Goal: Transaction & Acquisition: Obtain resource

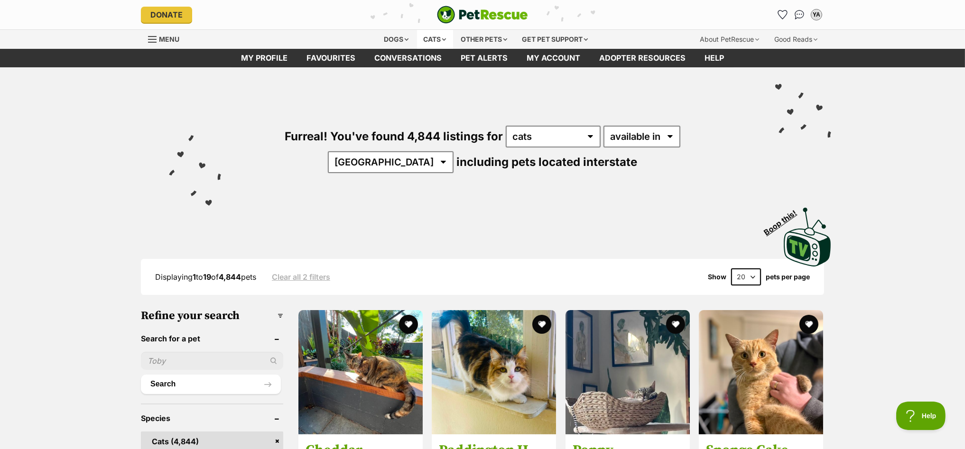
click at [433, 37] on div "Cats" at bounding box center [435, 39] width 36 height 19
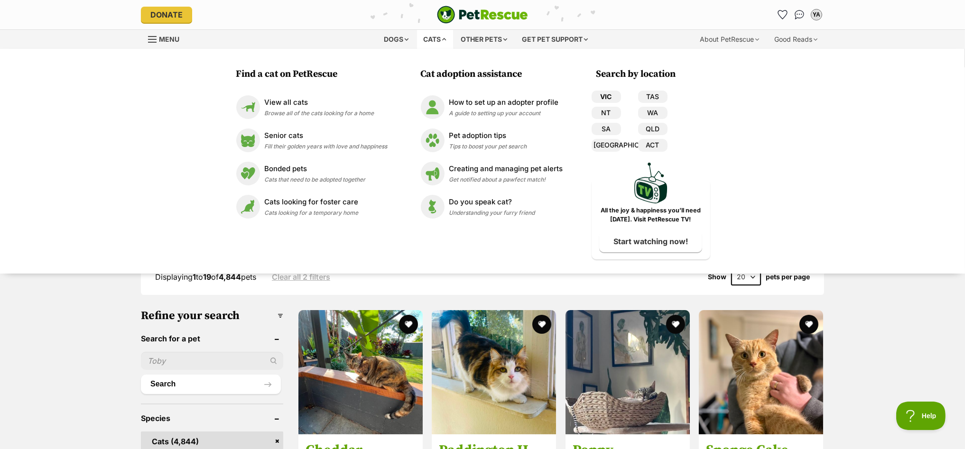
click at [606, 97] on link "VIC" at bounding box center [606, 97] width 29 height 12
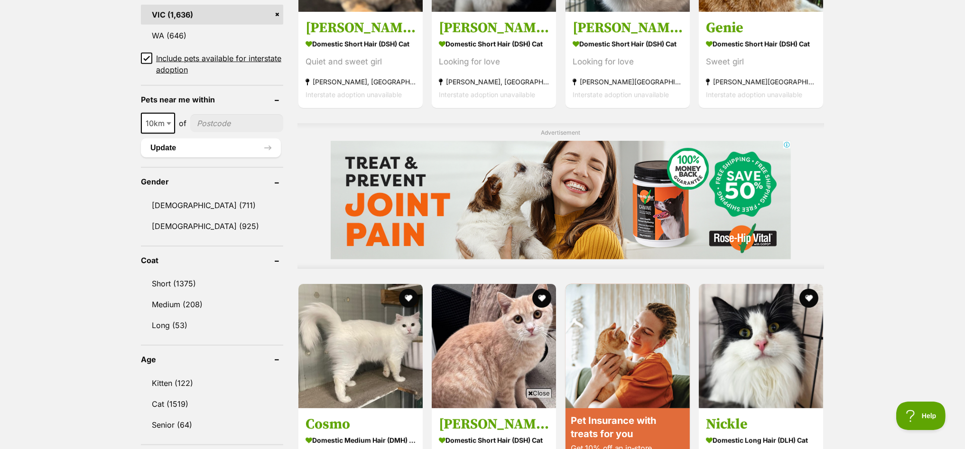
scroll to position [770, 0]
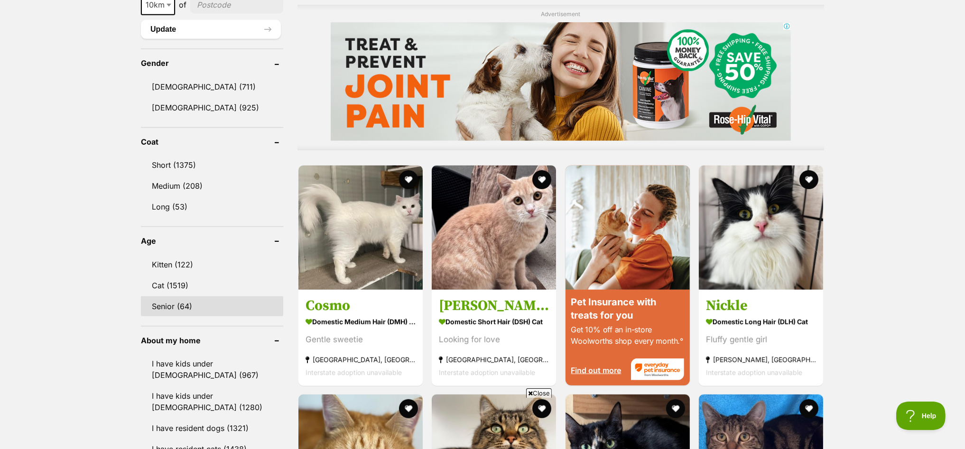
click at [165, 298] on link "Senior (64)" at bounding box center [212, 307] width 142 height 20
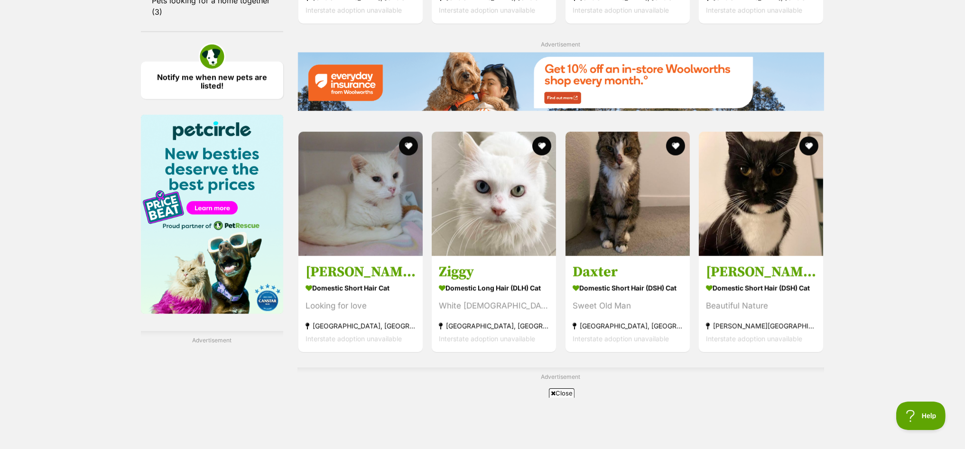
scroll to position [1363, 0]
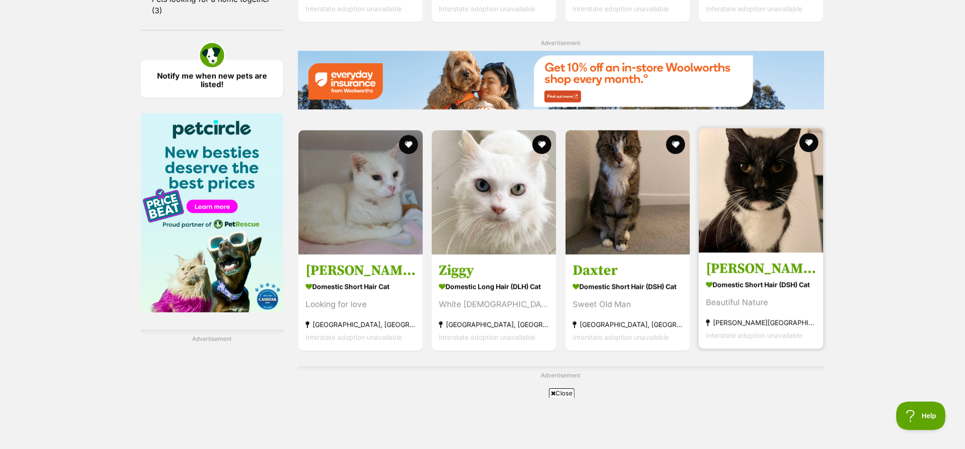
click at [774, 175] on img at bounding box center [761, 191] width 124 height 124
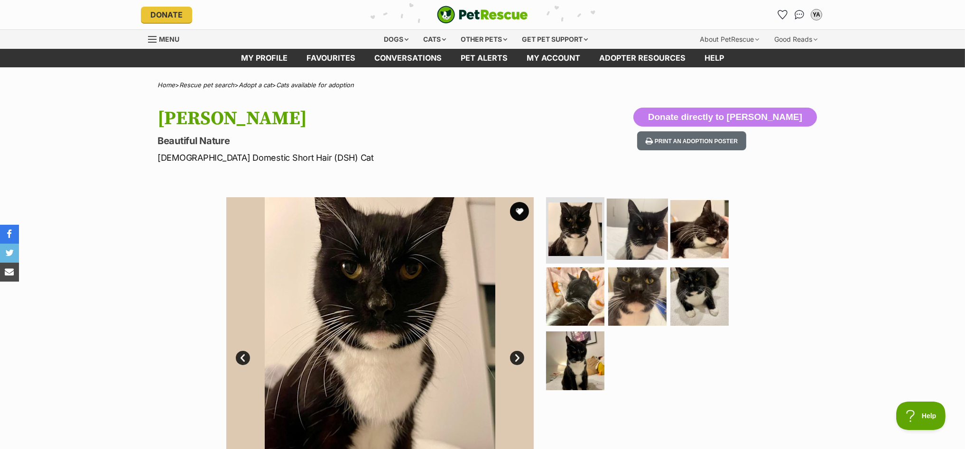
click at [640, 233] on img at bounding box center [637, 229] width 61 height 61
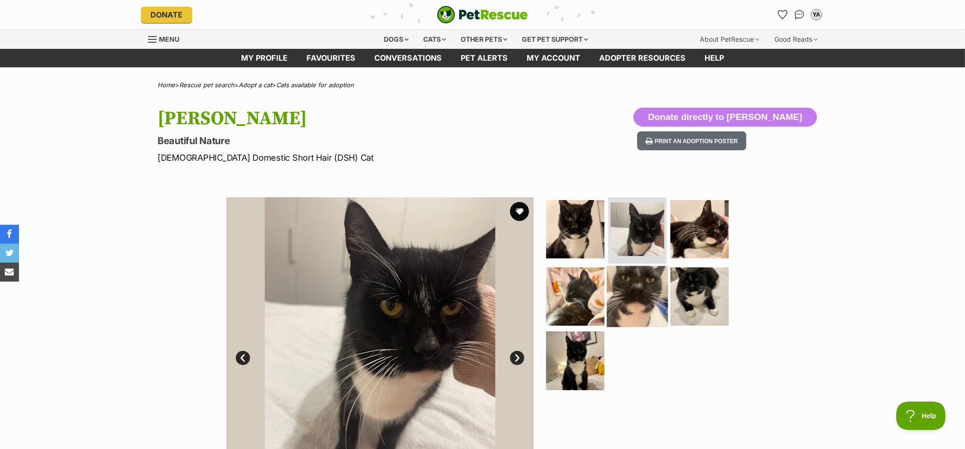
click at [629, 296] on img at bounding box center [637, 296] width 61 height 61
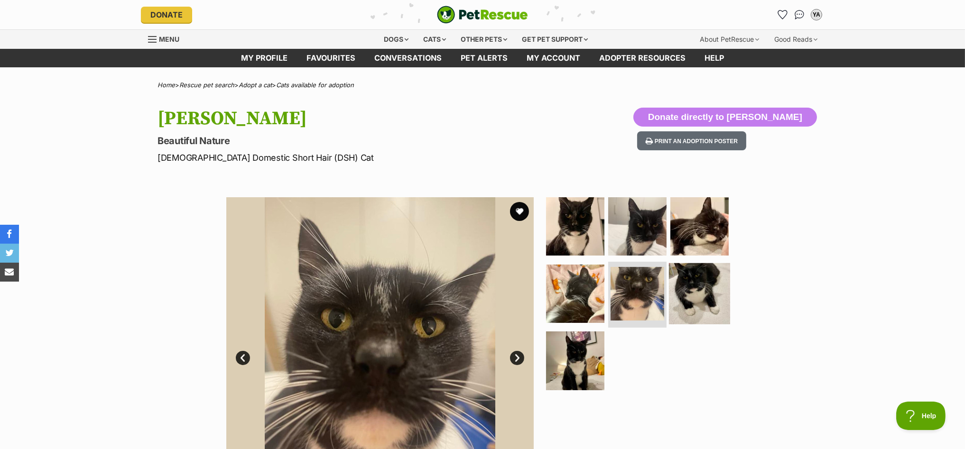
click at [701, 294] on img at bounding box center [699, 293] width 61 height 61
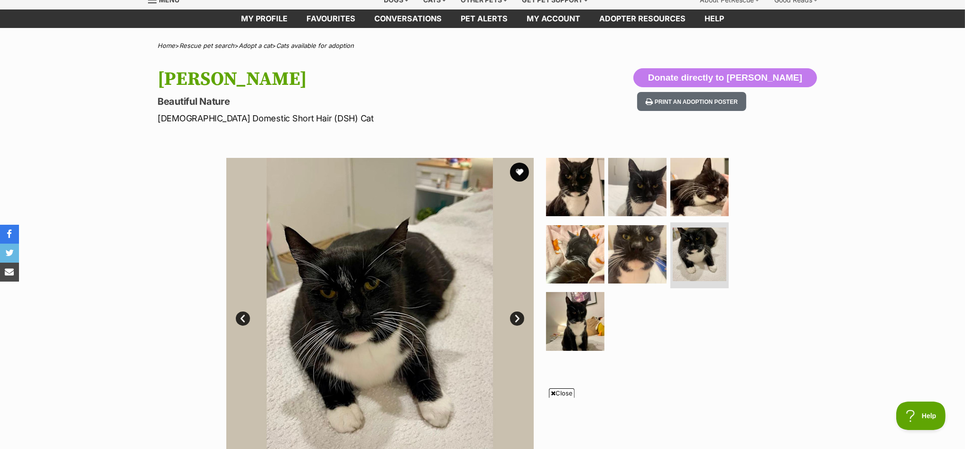
scroll to position [59, 0]
